Goal: Find specific page/section: Find specific page/section

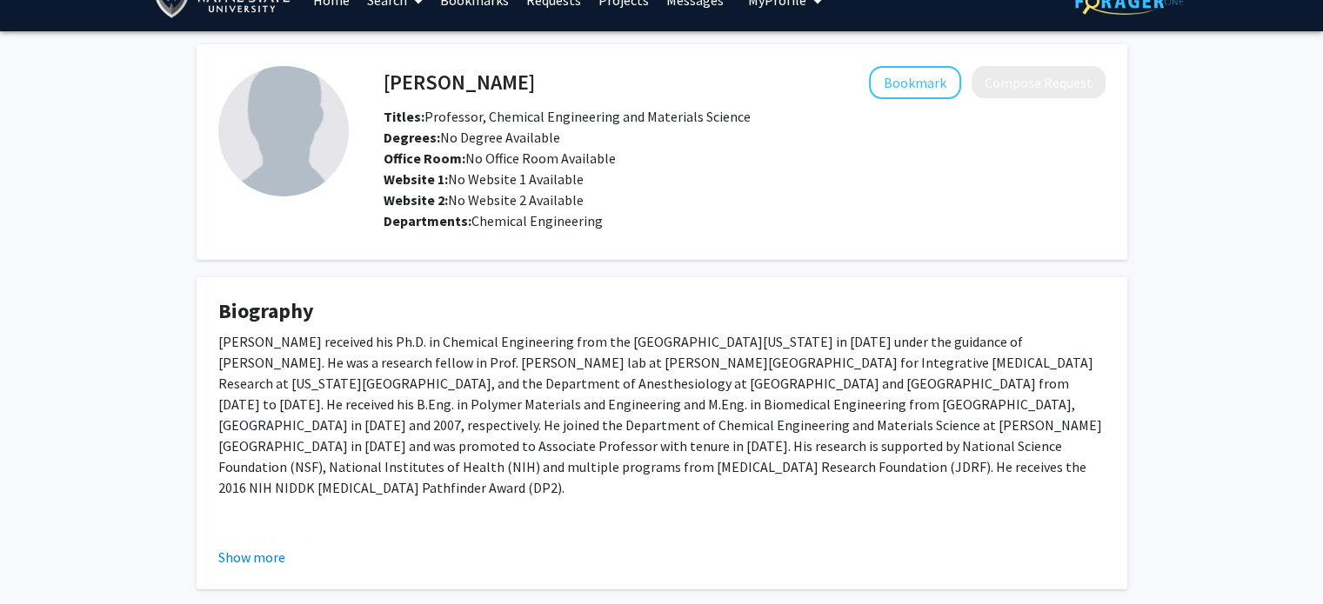
scroll to position [124, 0]
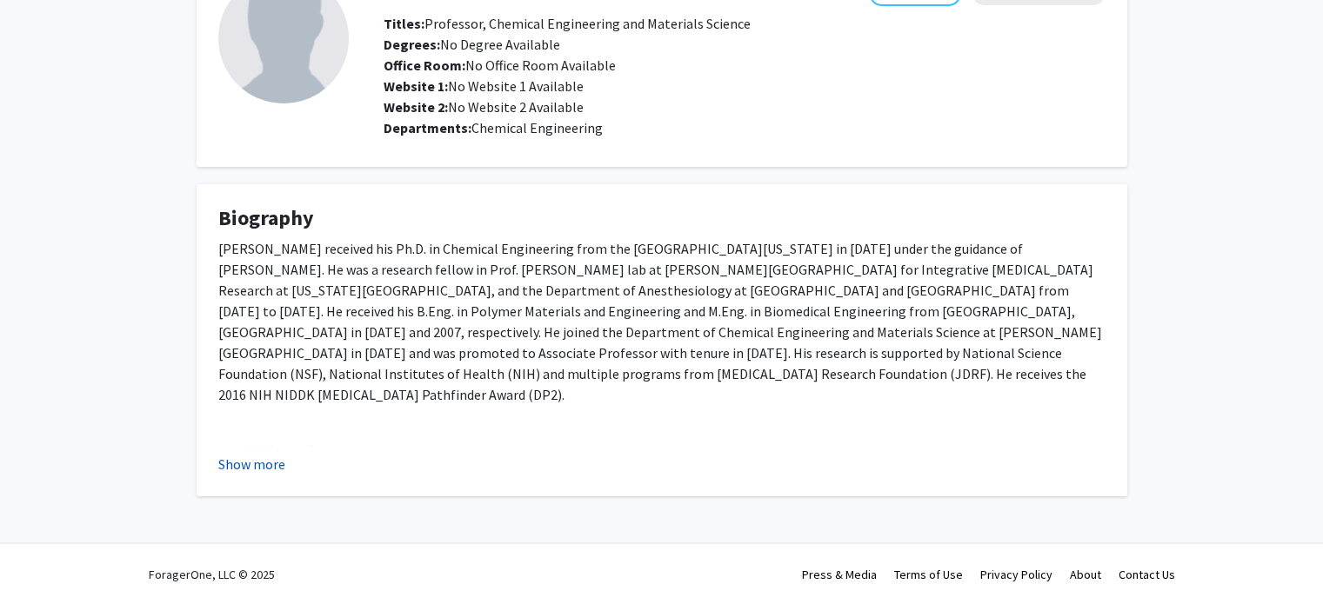
click at [268, 463] on button "Show more" at bounding box center [251, 464] width 67 height 21
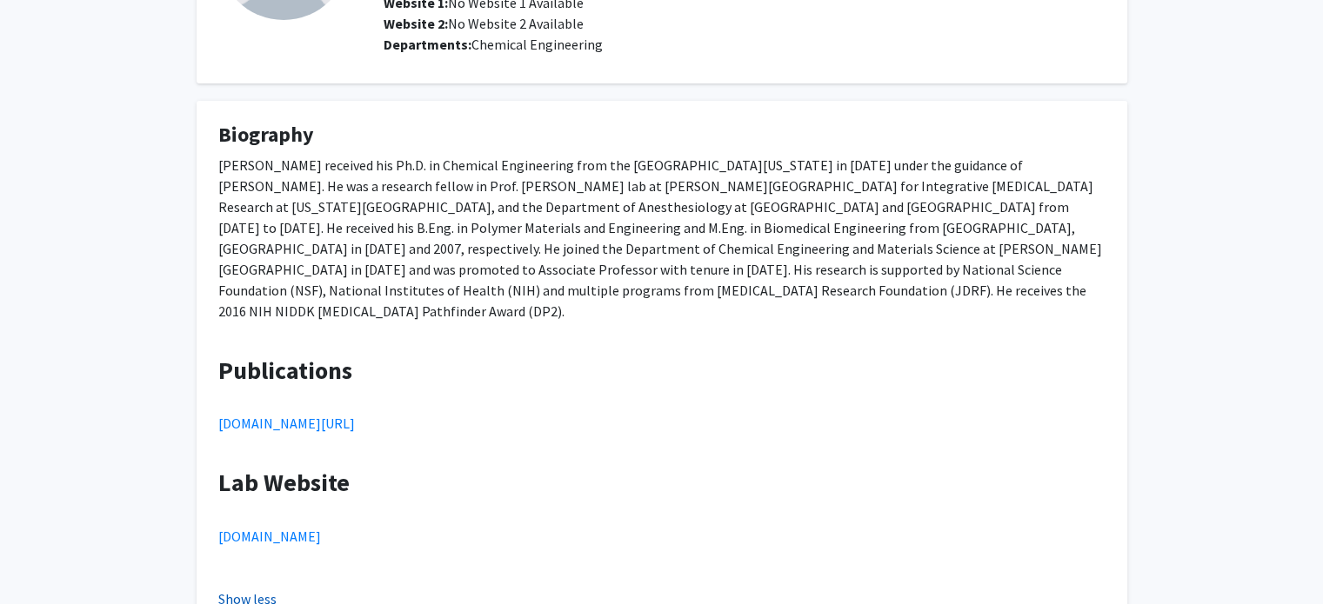
scroll to position [322, 0]
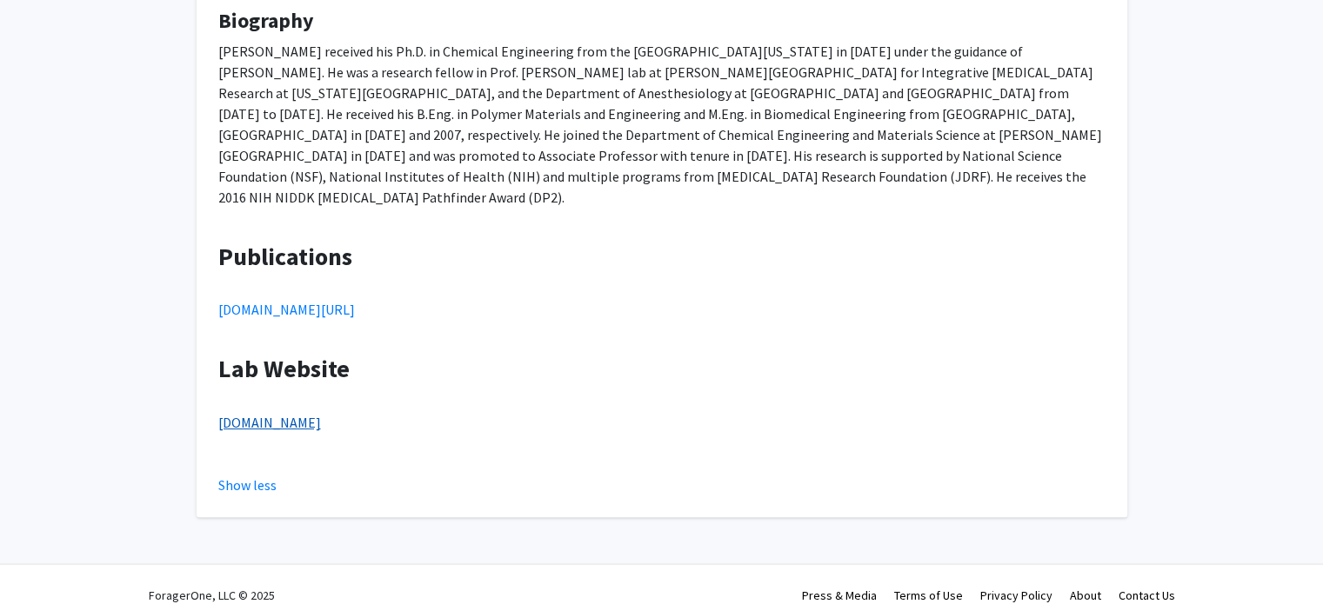
click at [321, 414] on link "www.caoresearch.com" at bounding box center [269, 422] width 103 height 17
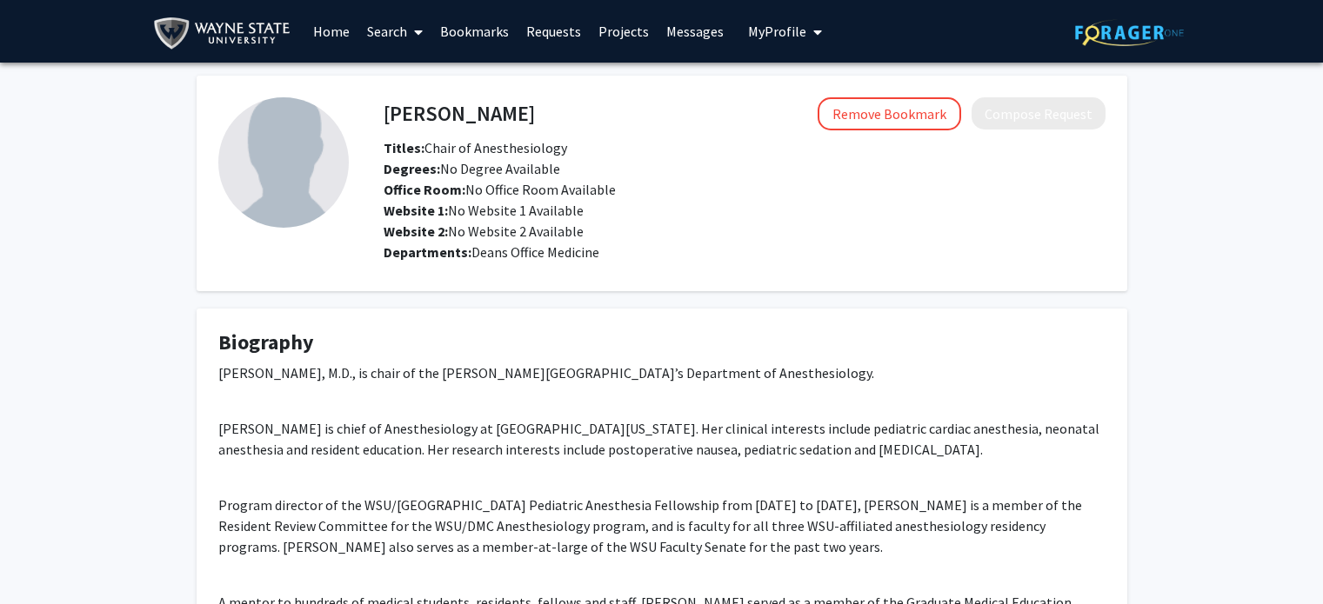
scroll to position [14, 0]
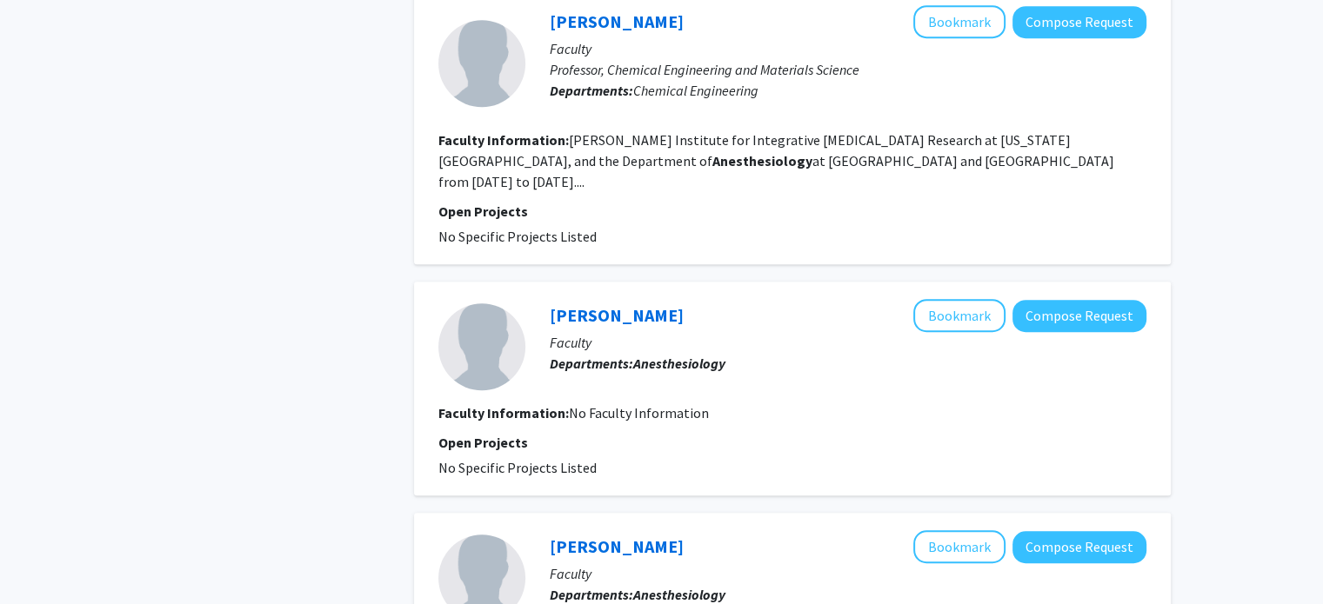
scroll to position [1151, 0]
